Goal: Information Seeking & Learning: Learn about a topic

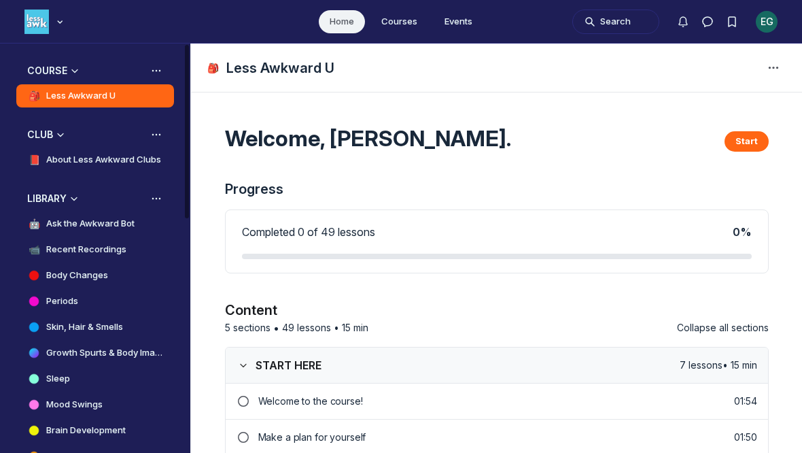
scroll to position [249, 0]
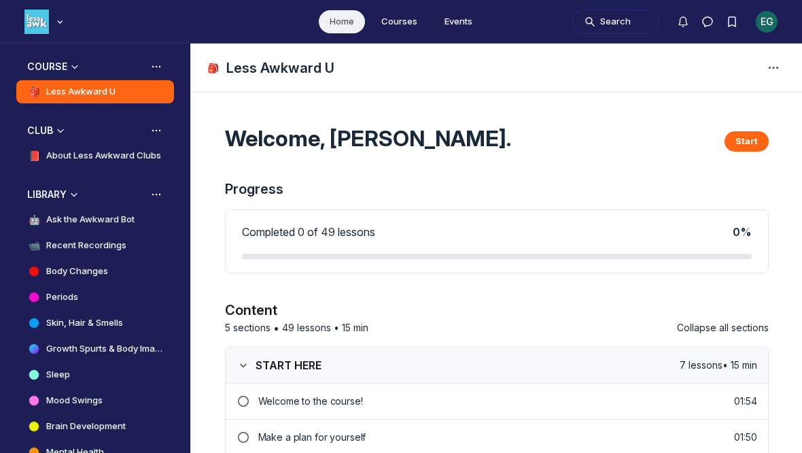
click at [55, 216] on h4 "Ask the Awkward Bot" at bounding box center [90, 220] width 88 height 14
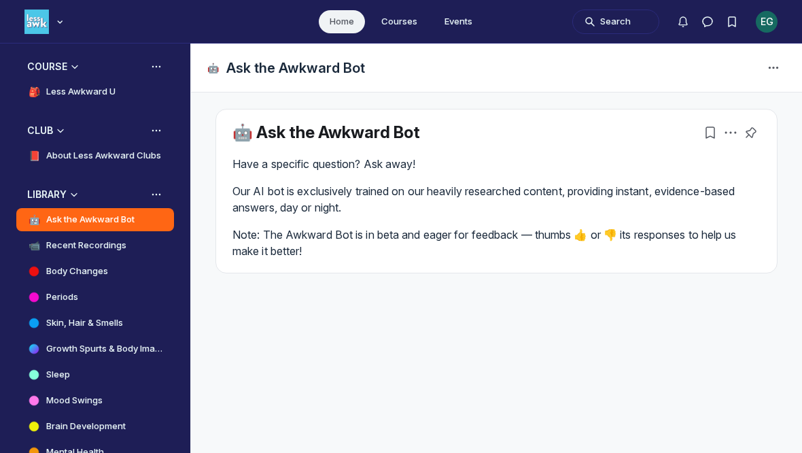
click at [711, 211] on p "Our AI bot is exclusively trained on our heavily researched content, providing …" at bounding box center [497, 199] width 528 height 33
click at [778, 78] on span "Page Header" at bounding box center [774, 68] width 22 height 22
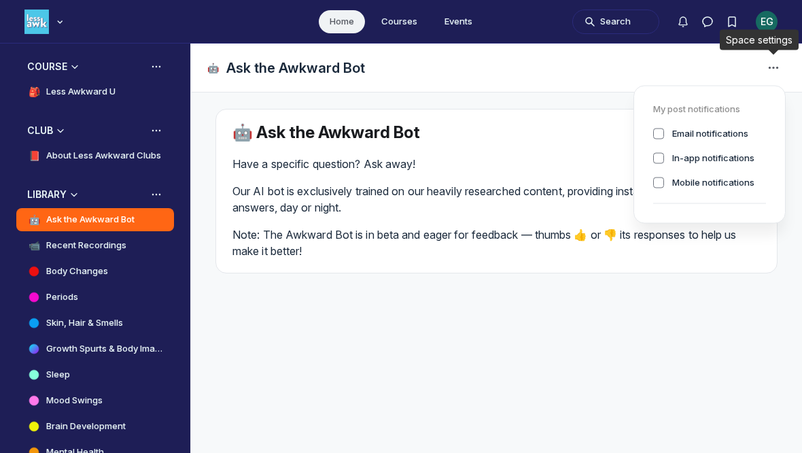
click at [685, 242] on p "Note: The Awkward Bot is in beta and eager for feedback — thumbs 👍 or 👎 its res…" at bounding box center [497, 242] width 528 height 33
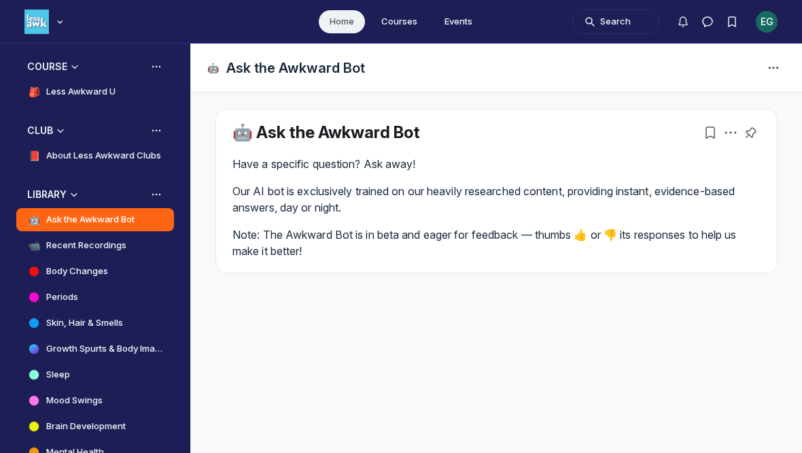
click at [250, 73] on h1 "Ask the Awkward Bot" at bounding box center [295, 67] width 139 height 19
click at [269, 313] on div "🤖 Ask the Awkward Bot 🤖 Ask the Awkward Bot Have a specific question? Ask away!…" at bounding box center [496, 248] width 611 height 409
click at [664, 222] on div "Have a specific question? Ask away! Our AI bot is exclusively trained on our he…" at bounding box center [497, 207] width 528 height 103
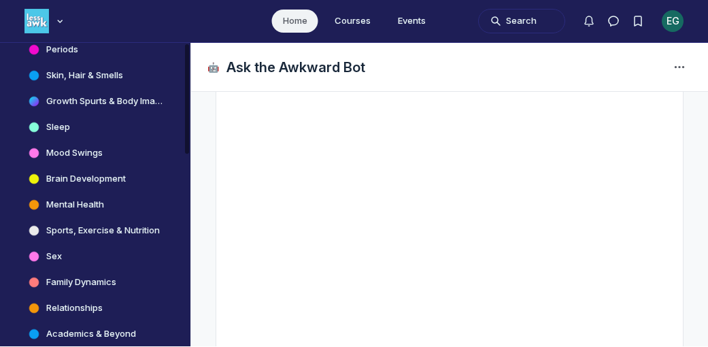
scroll to position [496, 0]
click at [63, 69] on h4 "Skin, Hair & Smells" at bounding box center [84, 76] width 77 height 14
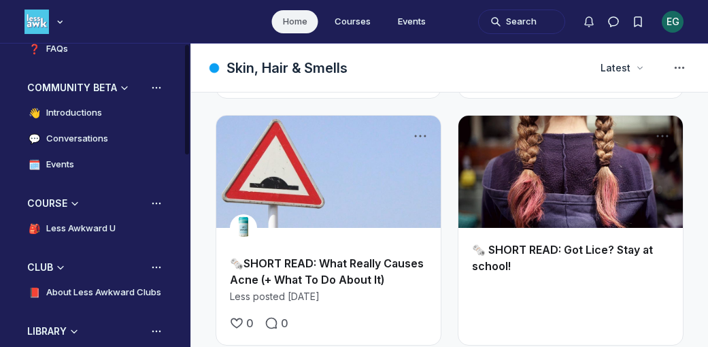
scroll to position [97, 0]
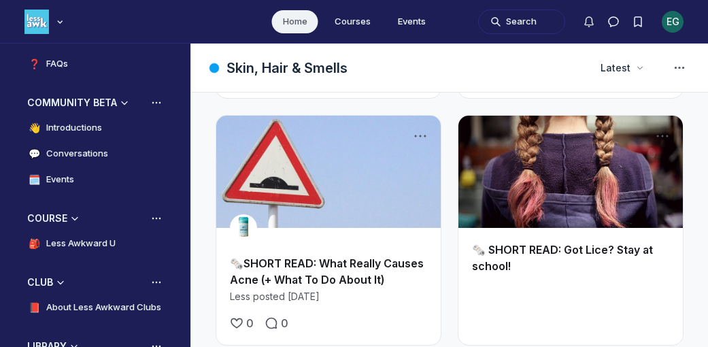
click at [52, 156] on h4 "Conversations" at bounding box center [77, 154] width 62 height 14
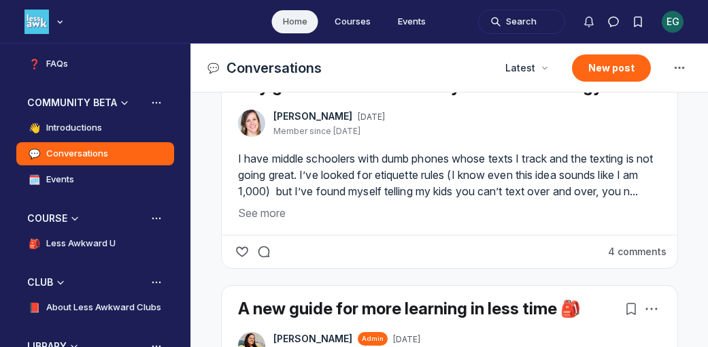
scroll to position [583, 0]
click at [258, 221] on button "See more" at bounding box center [449, 213] width 423 height 16
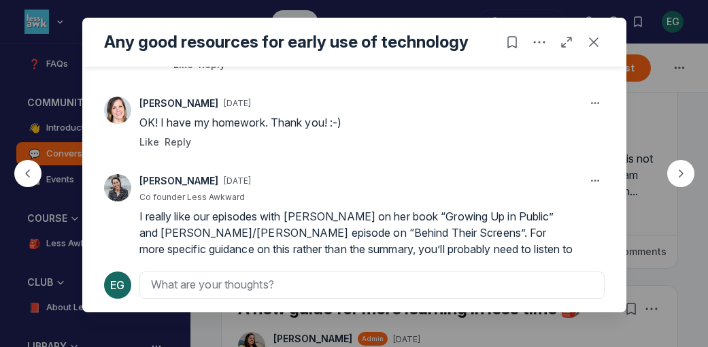
scroll to position [363, 0]
click at [683, 163] on div "button" at bounding box center [680, 173] width 27 height 27
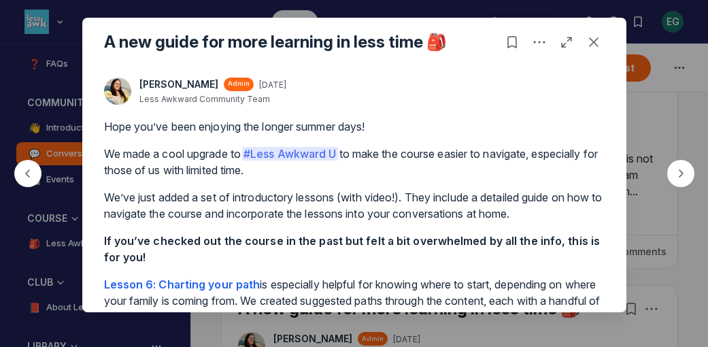
click at [662, 171] on button "button" at bounding box center [680, 173] width 65 height 65
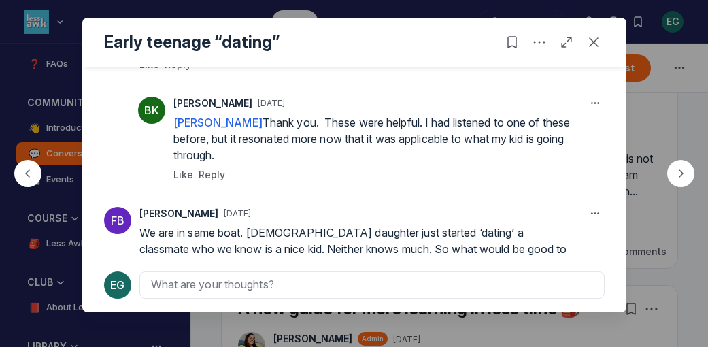
scroll to position [335, 0]
click at [674, 177] on icon "button" at bounding box center [681, 174] width 14 height 14
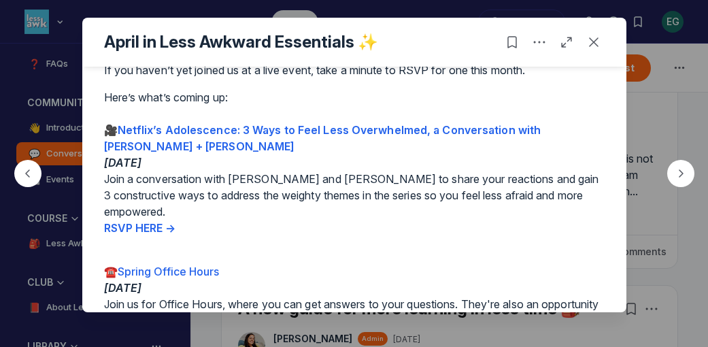
scroll to position [223, 0]
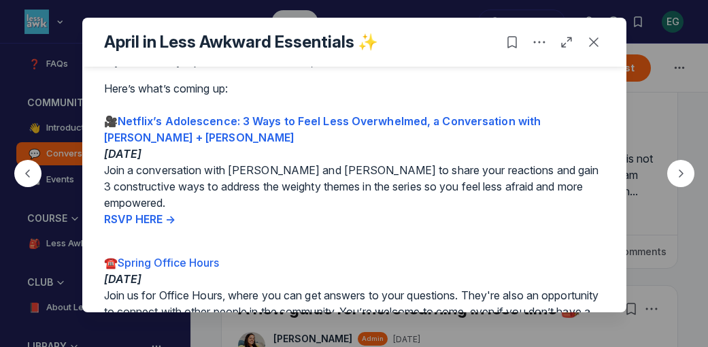
click at [587, 53] on button "Close post" at bounding box center [594, 42] width 22 height 22
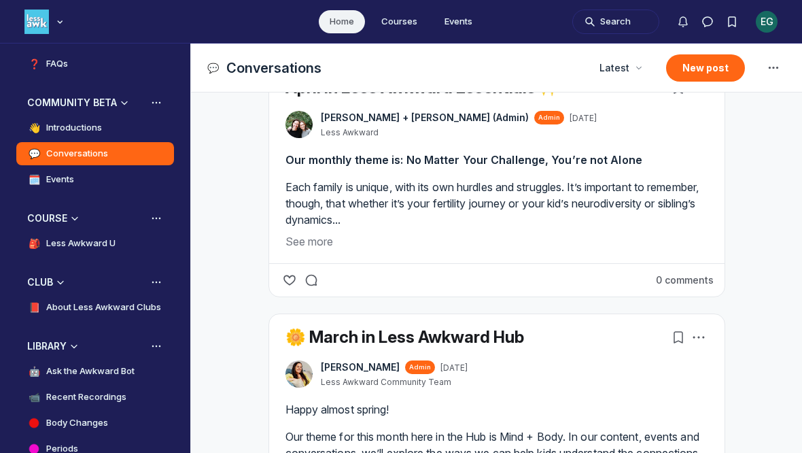
scroll to position [3564, 2604]
click at [53, 132] on h4 "Introductions" at bounding box center [74, 128] width 56 height 14
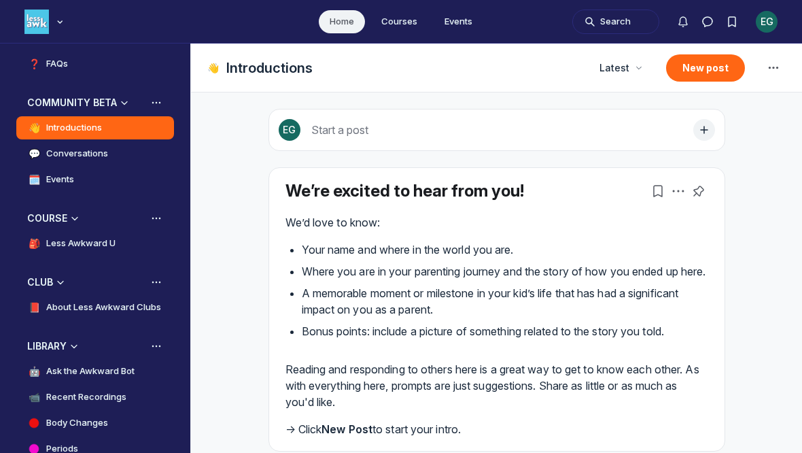
click at [54, 160] on h4 "Conversations" at bounding box center [77, 154] width 62 height 14
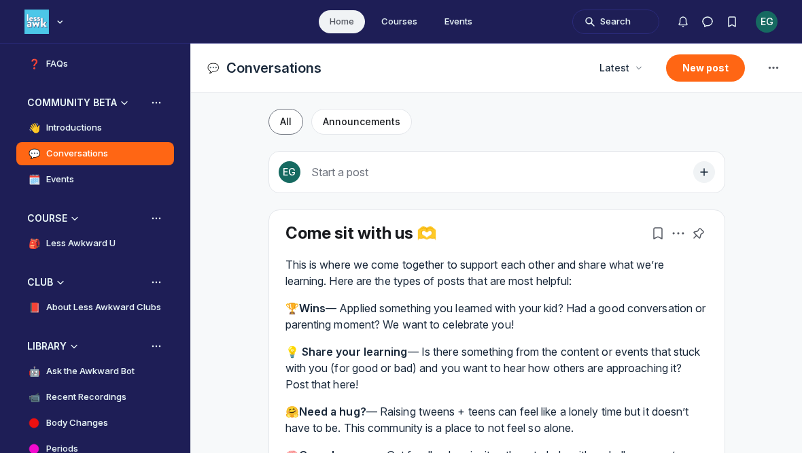
click at [56, 181] on h4 "Events" at bounding box center [60, 180] width 28 height 14
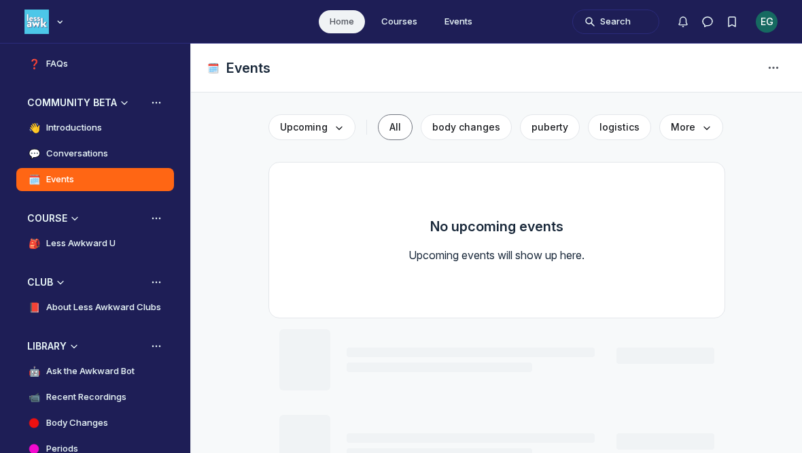
click at [54, 131] on h4 "Introductions" at bounding box center [74, 128] width 56 height 14
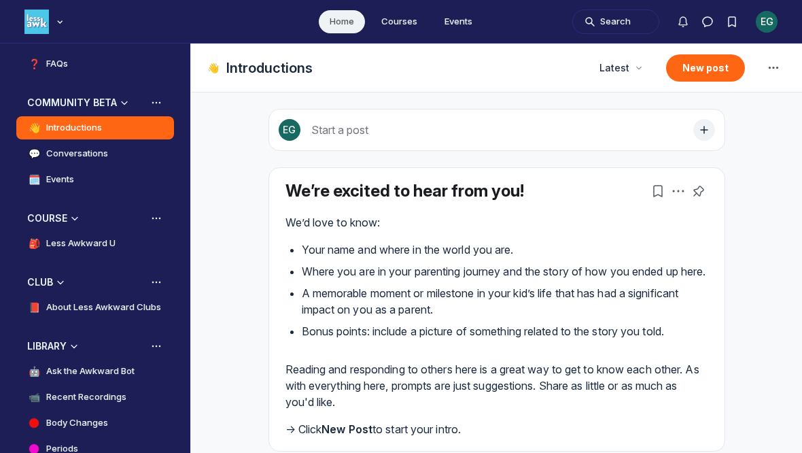
click at [54, 154] on h4 "Conversations" at bounding box center [77, 154] width 62 height 14
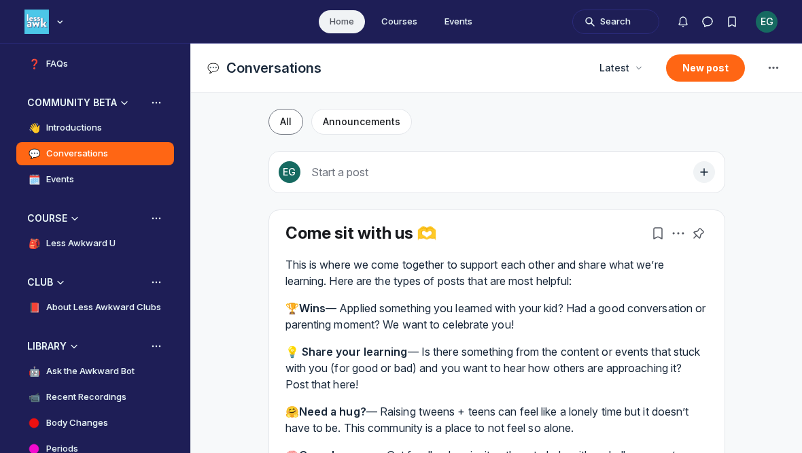
click at [48, 178] on h4 "Events" at bounding box center [60, 180] width 28 height 14
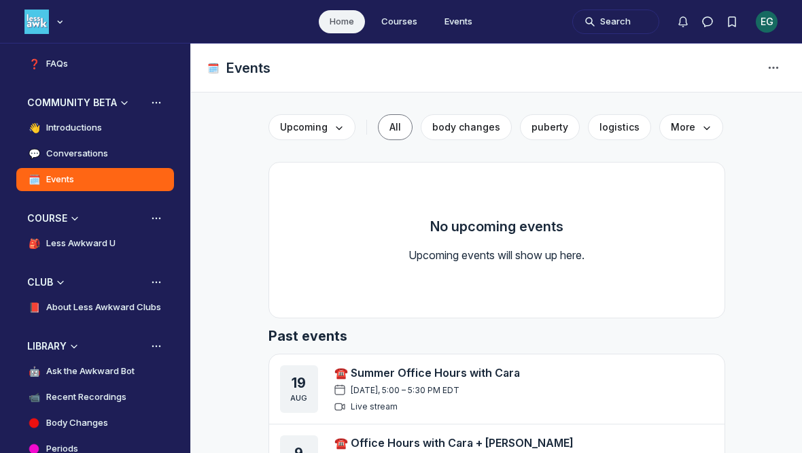
click at [64, 254] on link "🎒 Less Awkward U" at bounding box center [95, 243] width 158 height 23
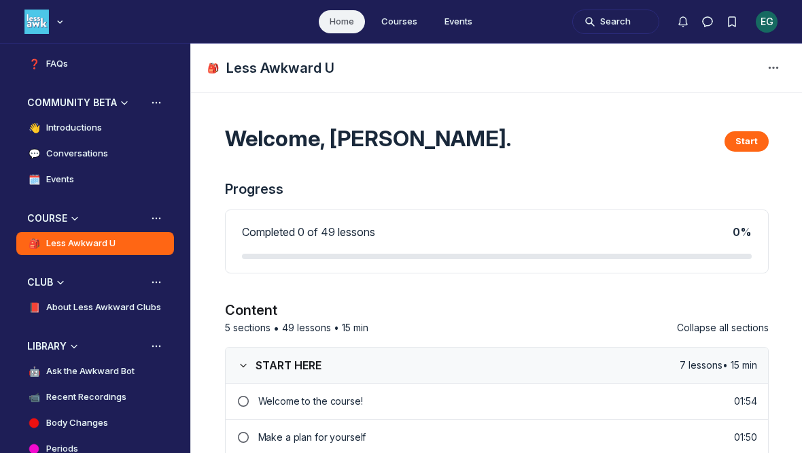
click at [69, 302] on h4 "About Less Awkward Clubs" at bounding box center [103, 308] width 115 height 14
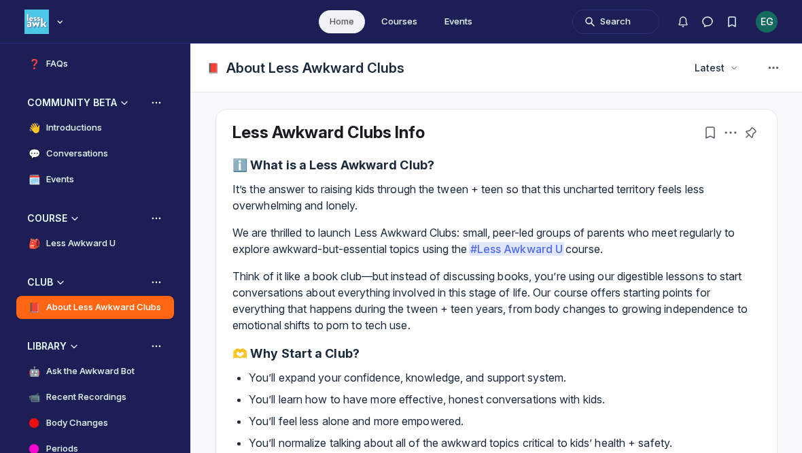
click at [87, 371] on h4 "Ask the Awkward Bot" at bounding box center [90, 371] width 88 height 14
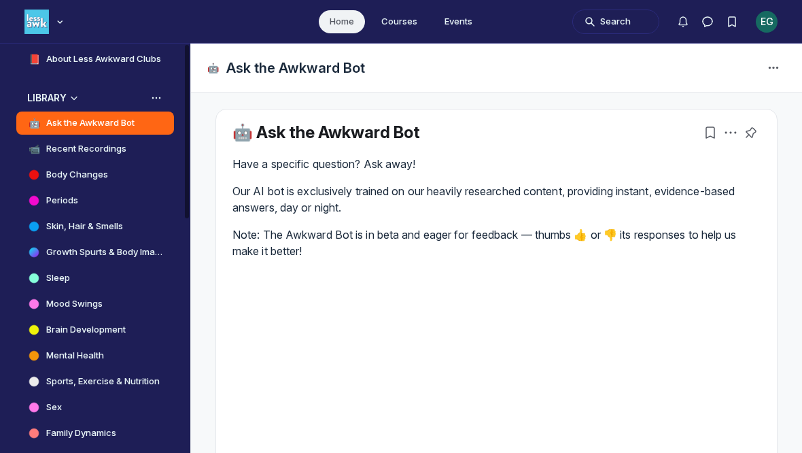
scroll to position [350, 0]
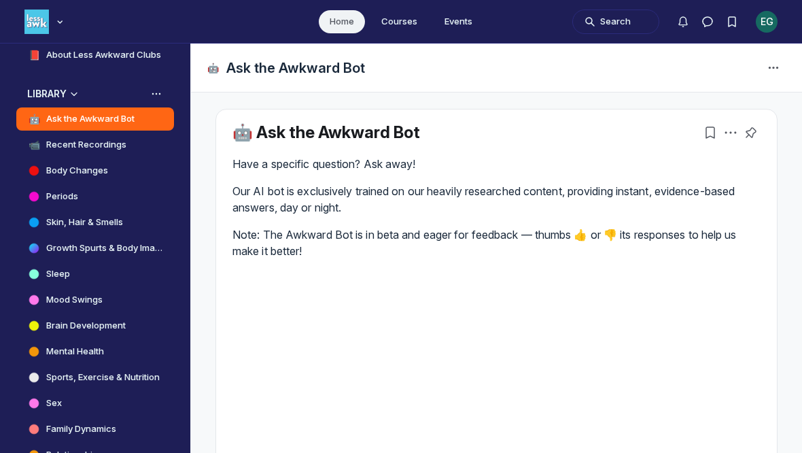
click at [75, 243] on h4 "Growth Spurts & Body Image" at bounding box center [104, 248] width 117 height 14
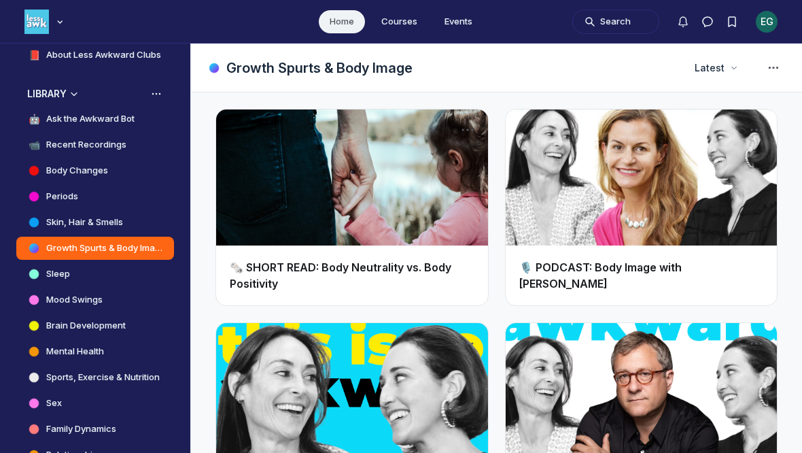
click at [77, 227] on h4 "Skin, Hair & Smells" at bounding box center [84, 223] width 77 height 14
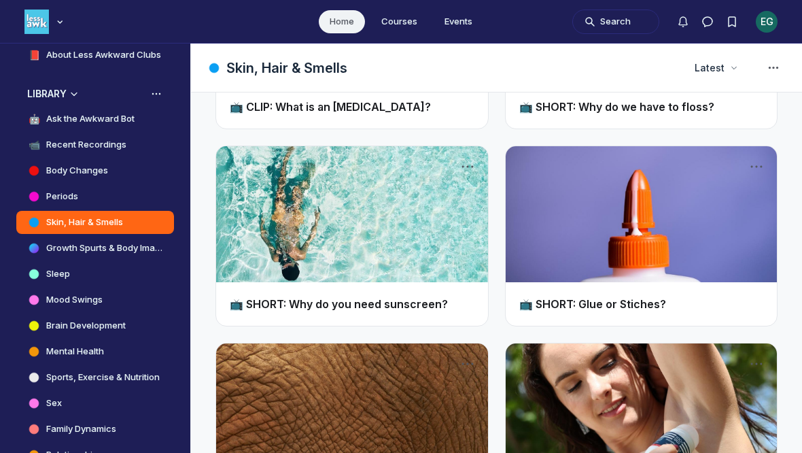
scroll to position [2845, 0]
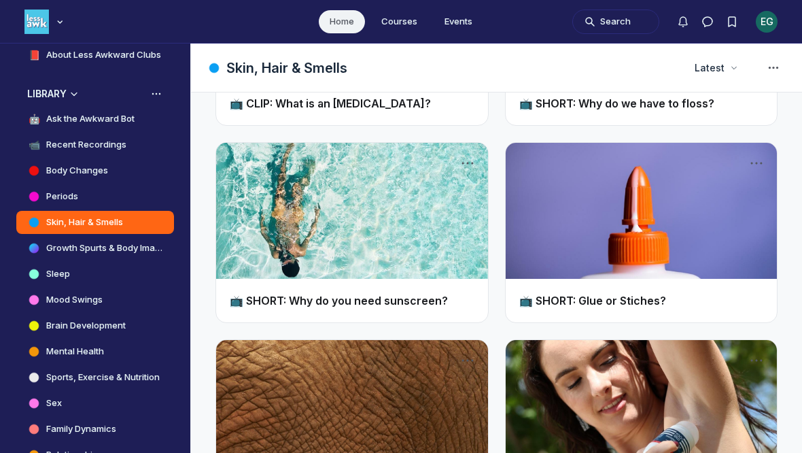
click at [50, 278] on h4 "Sleep" at bounding box center [58, 274] width 24 height 14
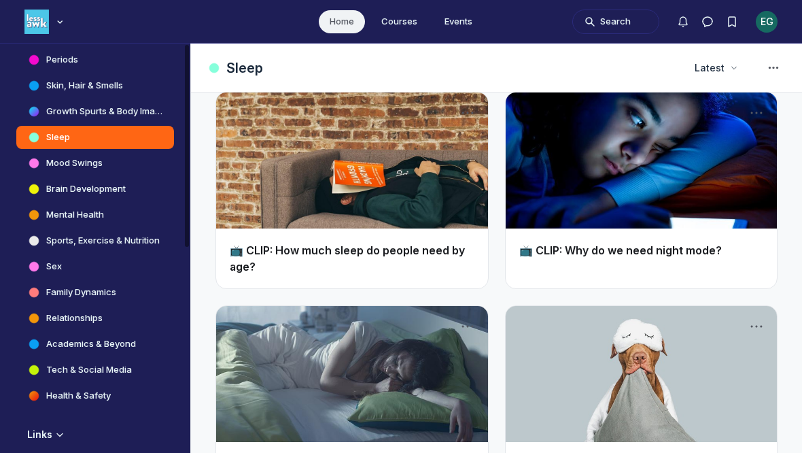
scroll to position [486, 0]
click at [58, 367] on h4 "Tech & Social Media" at bounding box center [89, 371] width 86 height 14
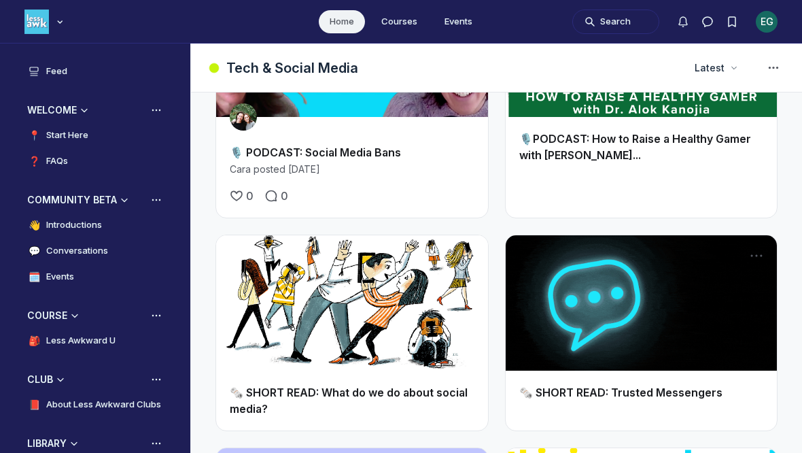
click at [59, 258] on link "💬 Conversations" at bounding box center [95, 250] width 158 height 23
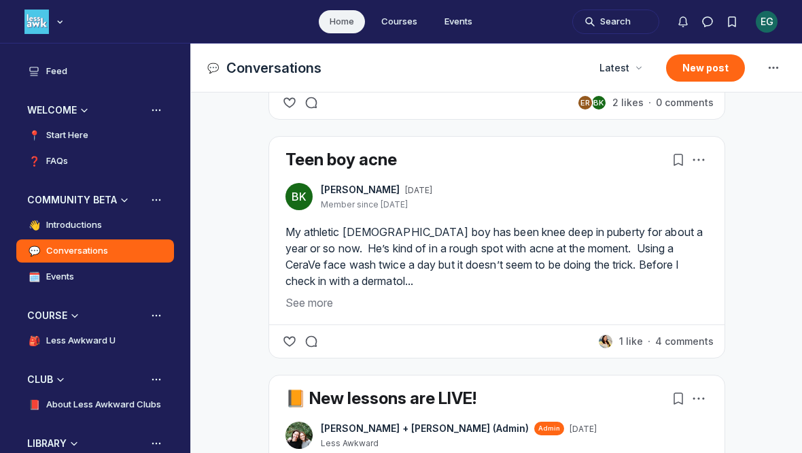
scroll to position [2012, 0]
click at [294, 290] on p "My athletic [DEMOGRAPHIC_DATA] boy has been knee deep in puberty for about a ye…" at bounding box center [497, 256] width 423 height 65
click at [301, 311] on button "See more" at bounding box center [497, 303] width 423 height 16
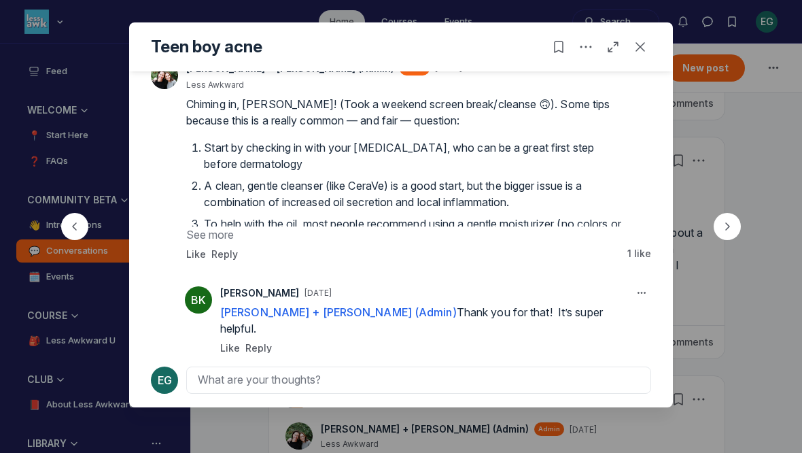
scroll to position [243, 0]
click at [201, 226] on button "See more" at bounding box center [403, 234] width 435 height 16
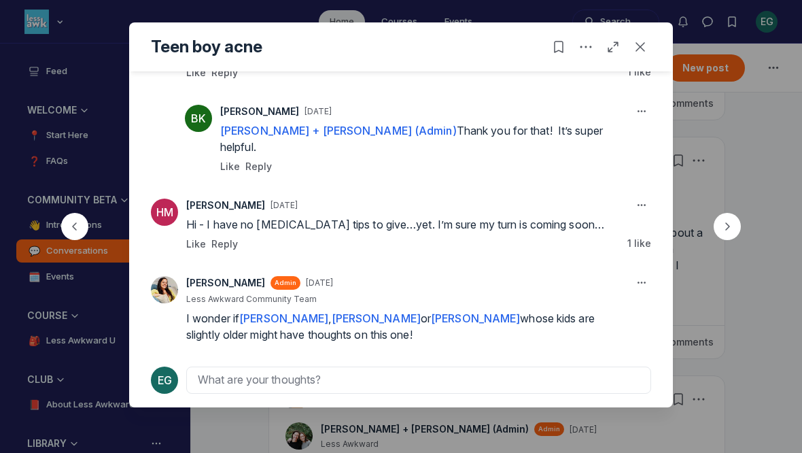
scroll to position [598, 0]
click at [624, 56] on button "Open post in full page" at bounding box center [613, 47] width 22 height 22
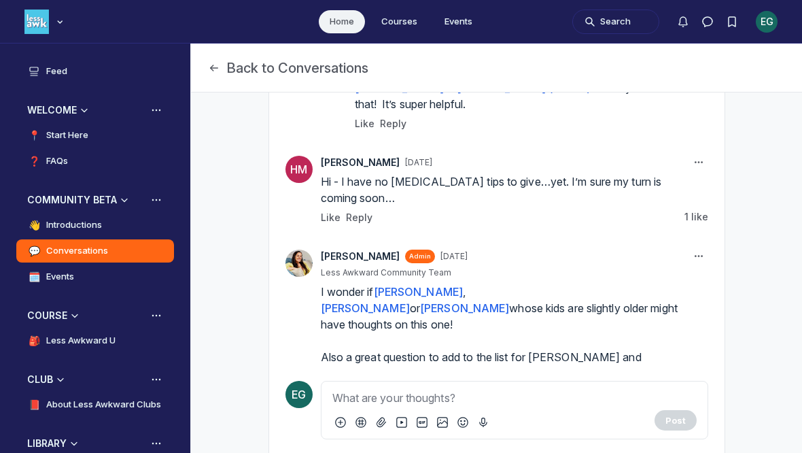
scroll to position [556, 0]
click at [211, 69] on icon "Page Header" at bounding box center [214, 68] width 14 height 14
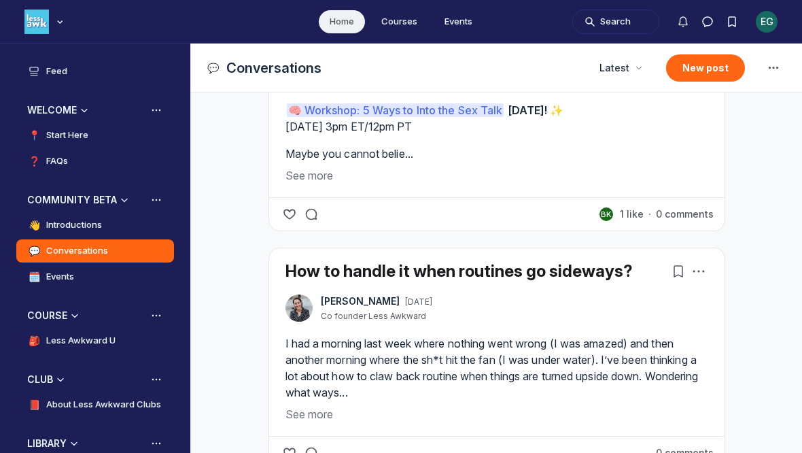
scroll to position [3860, 2604]
click at [305, 422] on button "See more" at bounding box center [497, 414] width 423 height 16
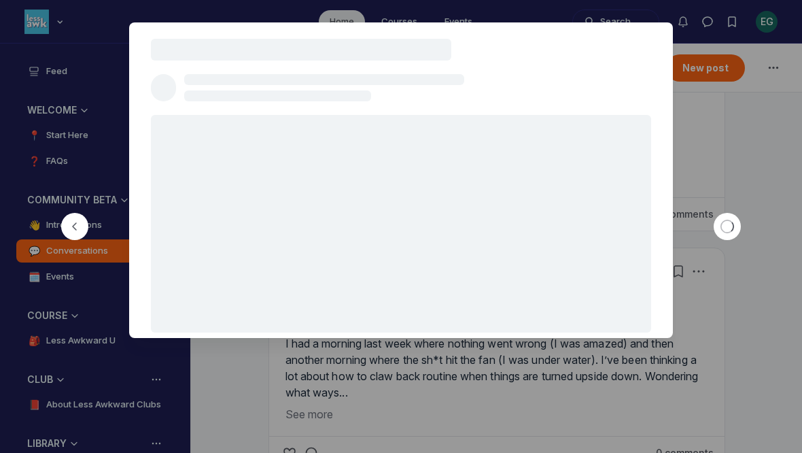
scroll to position [3564, 2604]
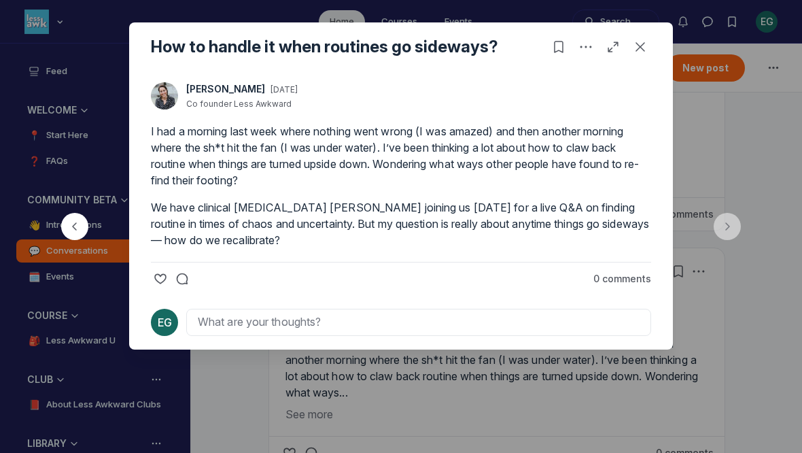
click at [781, 146] on div at bounding box center [401, 226] width 802 height 453
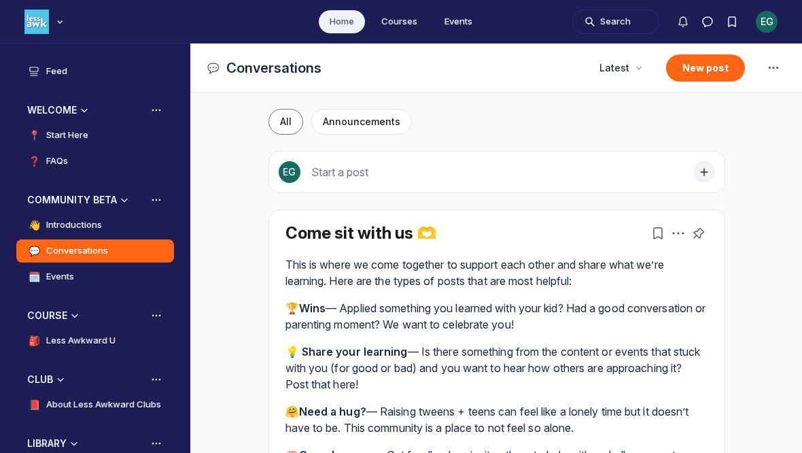
scroll to position [3564, 2604]
